Goal: Task Accomplishment & Management: Use online tool/utility

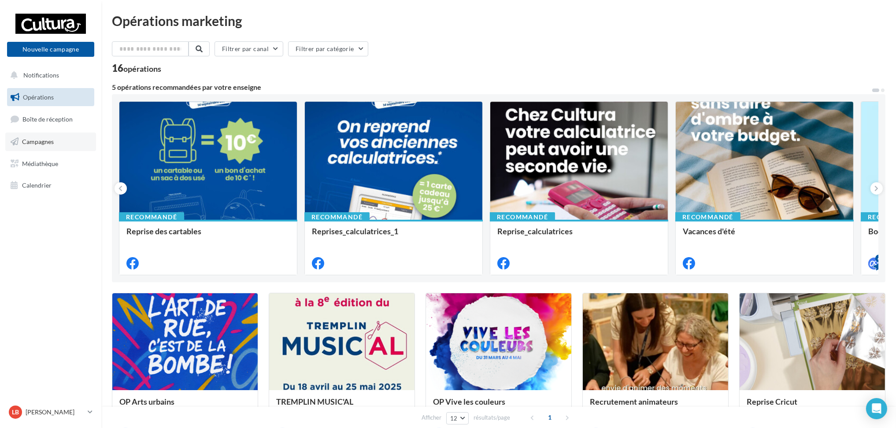
click at [47, 143] on span "Campagnes" at bounding box center [38, 141] width 32 height 7
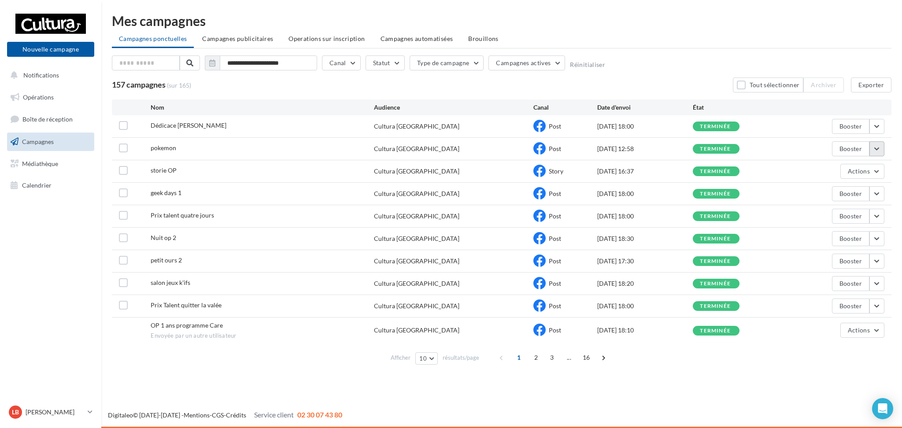
click at [878, 145] on button "button" at bounding box center [877, 148] width 15 height 15
click at [850, 167] on button "Voir les résultats" at bounding box center [841, 169] width 88 height 23
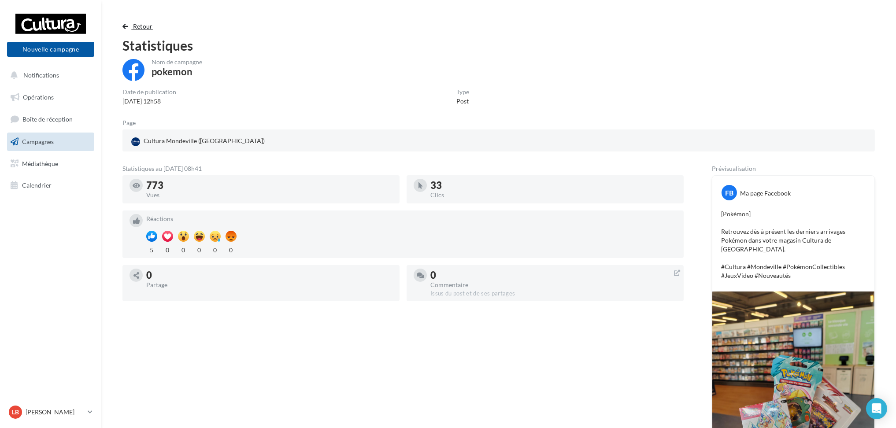
click at [129, 30] on button "Retour" at bounding box center [139, 26] width 34 height 11
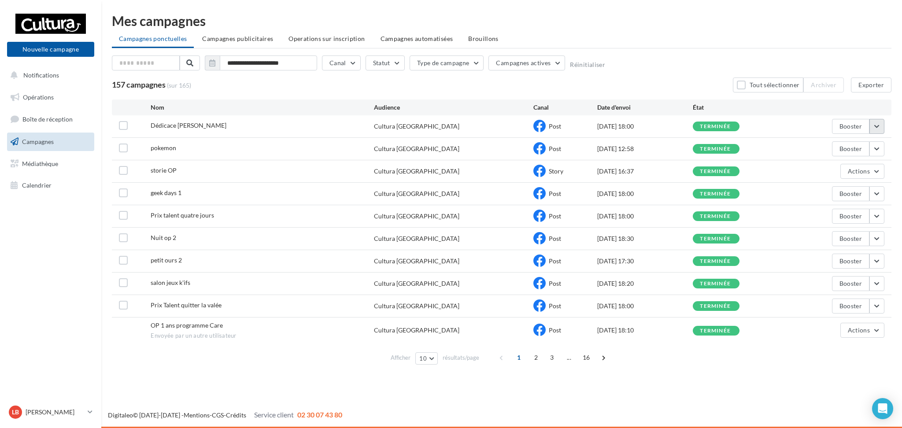
click at [877, 126] on button "button" at bounding box center [877, 126] width 15 height 15
click at [868, 143] on button "Voir les résultats" at bounding box center [841, 147] width 88 height 23
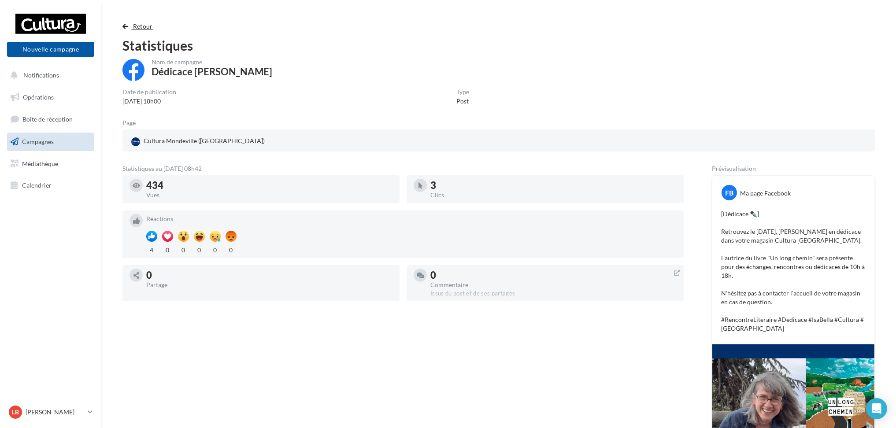
click at [126, 23] on span "button" at bounding box center [124, 26] width 5 height 6
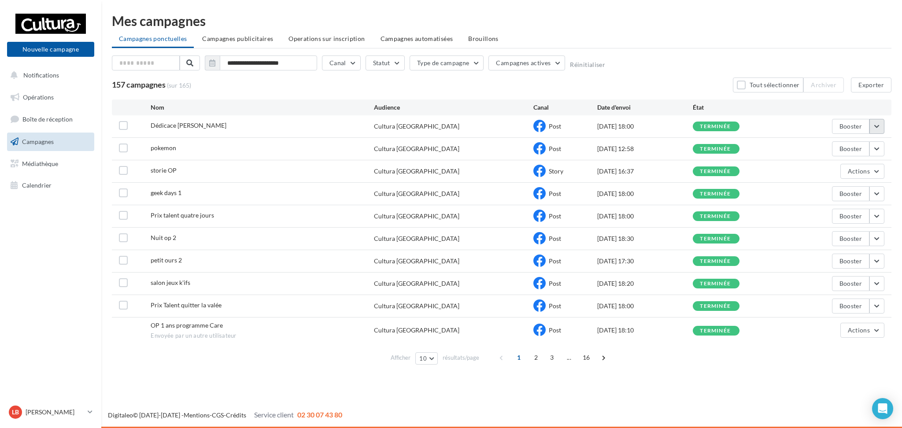
click at [880, 122] on button "button" at bounding box center [877, 126] width 15 height 15
click at [863, 138] on button "Voir les résultats" at bounding box center [841, 147] width 88 height 23
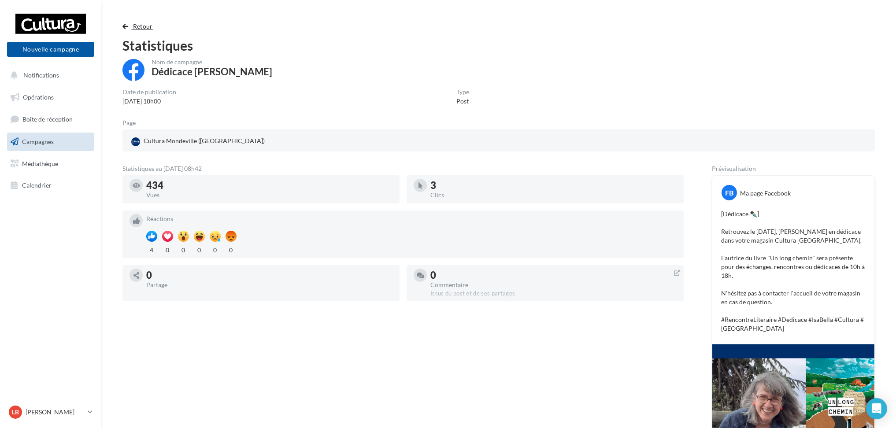
click at [125, 25] on span "button" at bounding box center [124, 26] width 5 height 6
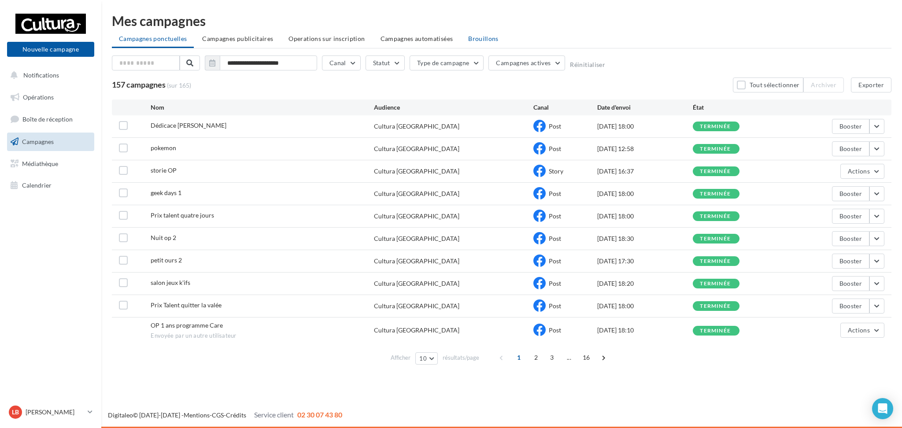
click at [492, 37] on li "Brouillons" at bounding box center [483, 39] width 44 height 16
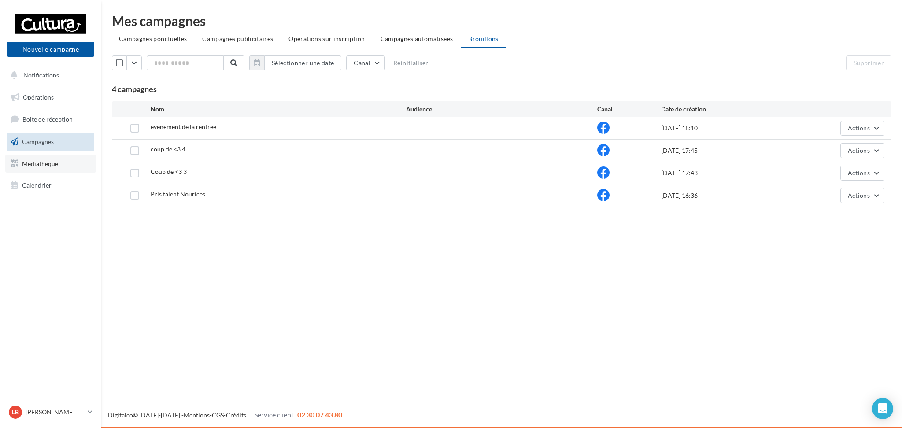
click at [52, 166] on span "Médiathèque" at bounding box center [40, 162] width 36 height 7
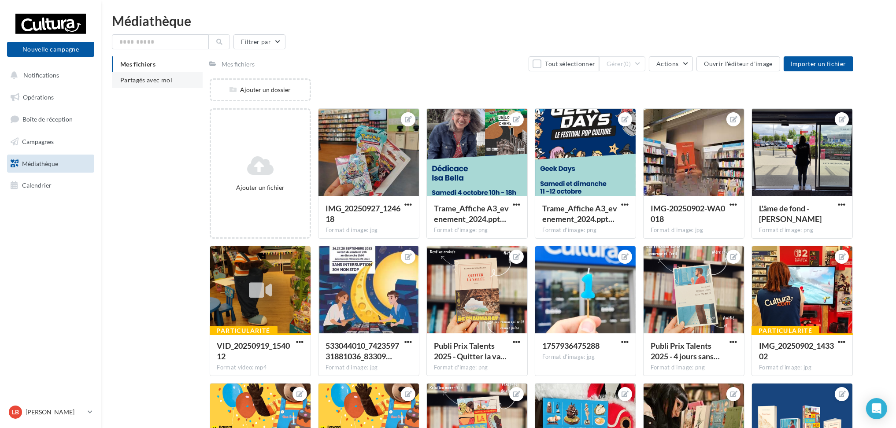
click at [135, 81] on span "Partagés avec moi" at bounding box center [146, 79] width 52 height 7
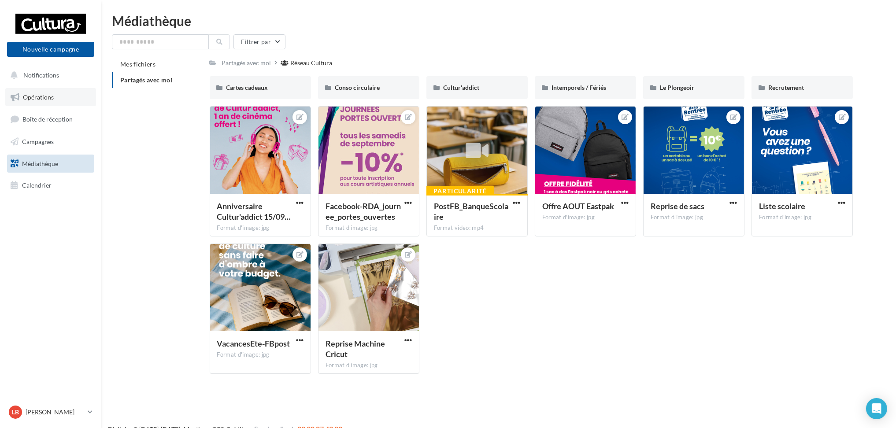
click at [53, 93] on span "Opérations" at bounding box center [38, 96] width 31 height 7
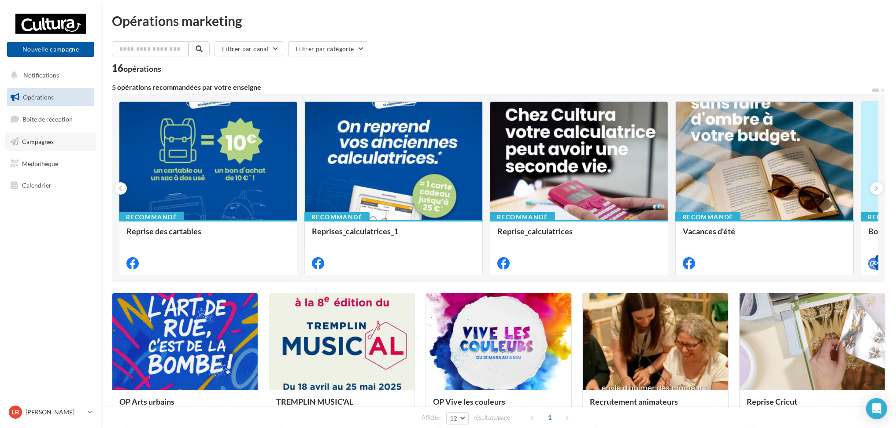
click at [56, 137] on link "Campagnes" at bounding box center [50, 142] width 91 height 19
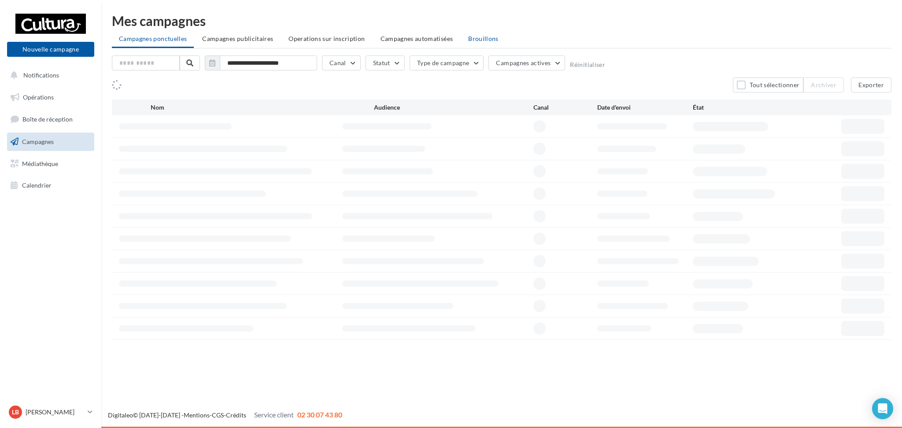
click at [474, 44] on li "Brouillons" at bounding box center [483, 39] width 44 height 16
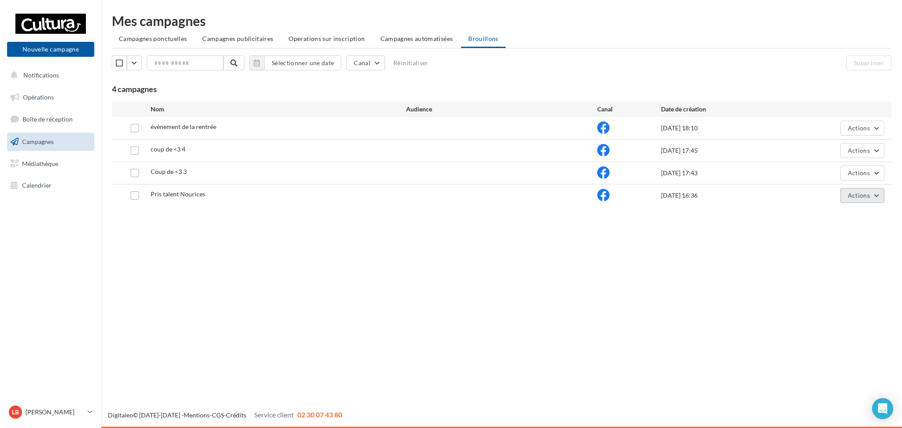
click at [880, 197] on button "Actions" at bounding box center [863, 195] width 44 height 15
click at [835, 217] on button "Editer" at bounding box center [841, 216] width 88 height 23
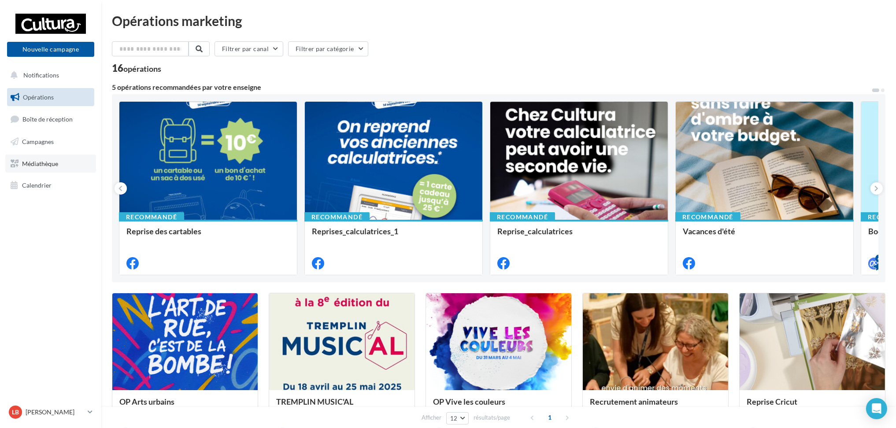
click at [39, 163] on span "Médiathèque" at bounding box center [40, 162] width 36 height 7
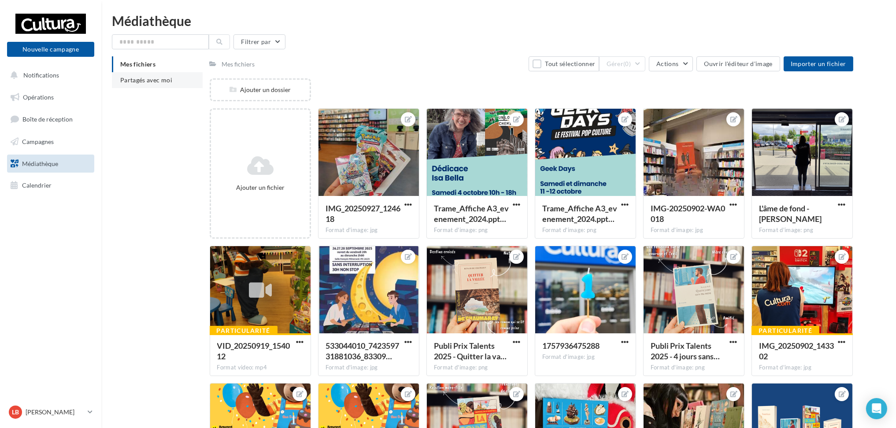
click at [147, 77] on span "Partagés avec moi" at bounding box center [146, 79] width 52 height 7
